Goal: Task Accomplishment & Management: Manage account settings

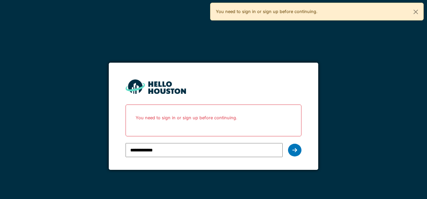
type input "**********"
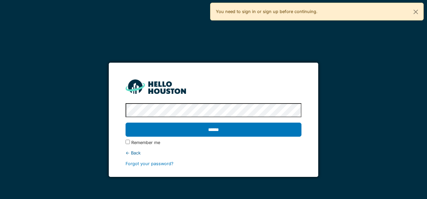
click at [144, 141] on label "Remember me" at bounding box center [145, 143] width 29 height 6
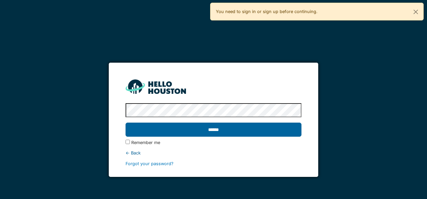
click at [222, 127] on input "******" at bounding box center [212, 130] width 175 height 14
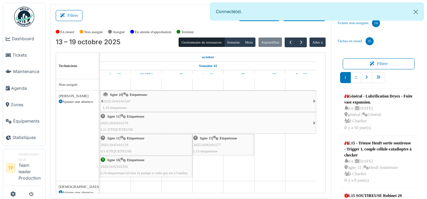
click at [177, 104] on div "ligne 16 | Etiqueteuse 2025/10/63/01547 L16 étiqueteuse" at bounding box center [208, 101] width 210 height 19
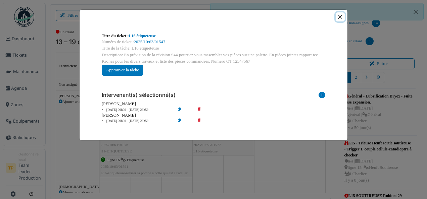
click at [343, 15] on button "Close" at bounding box center [339, 16] width 9 height 9
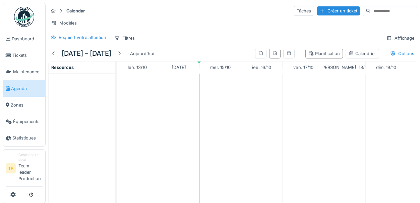
click at [26, 86] on span "Agenda" at bounding box center [27, 88] width 32 height 6
click at [22, 91] on span "Agenda" at bounding box center [27, 88] width 32 height 6
click at [128, 43] on div "Filtres" at bounding box center [124, 38] width 26 height 10
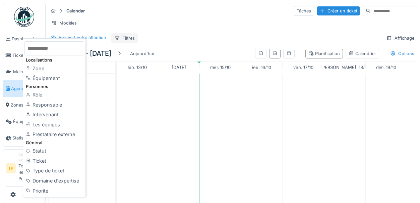
click at [127, 43] on div "Filtres" at bounding box center [124, 38] width 26 height 10
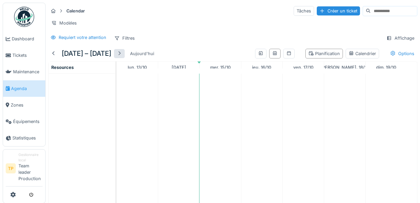
click at [125, 58] on div at bounding box center [119, 53] width 11 height 9
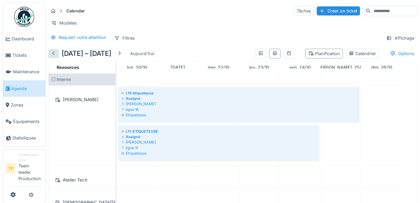
click at [55, 57] on div at bounding box center [53, 53] width 5 height 6
